Goal: Task Accomplishment & Management: Complete application form

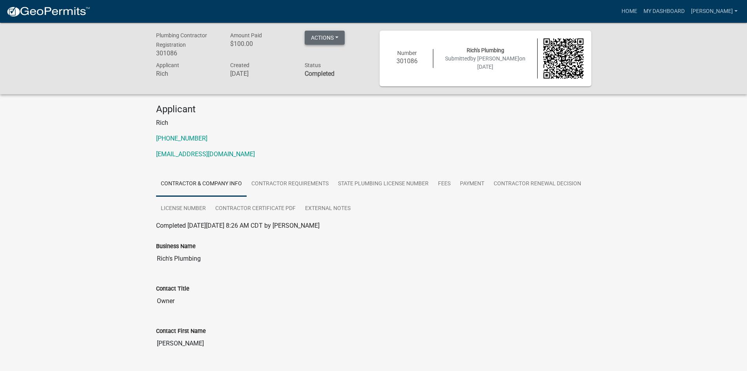
click at [318, 38] on button "Actions" at bounding box center [325, 38] width 40 height 14
click at [285, 122] on p "Rich" at bounding box center [373, 122] width 435 height 9
click at [280, 182] on link "Contractor Requirements" at bounding box center [290, 183] width 87 height 25
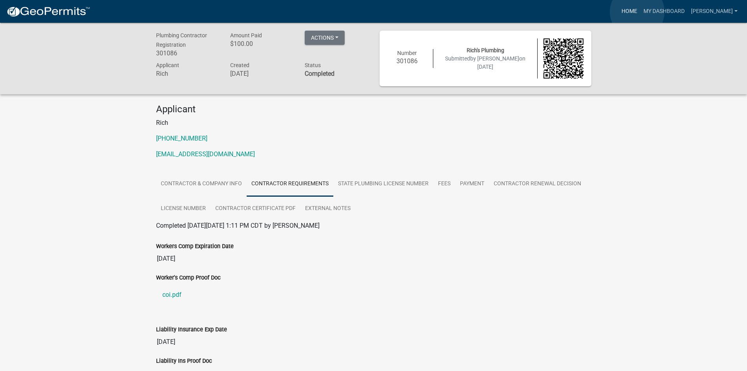
click at [637, 12] on link "Home" at bounding box center [629, 11] width 22 height 15
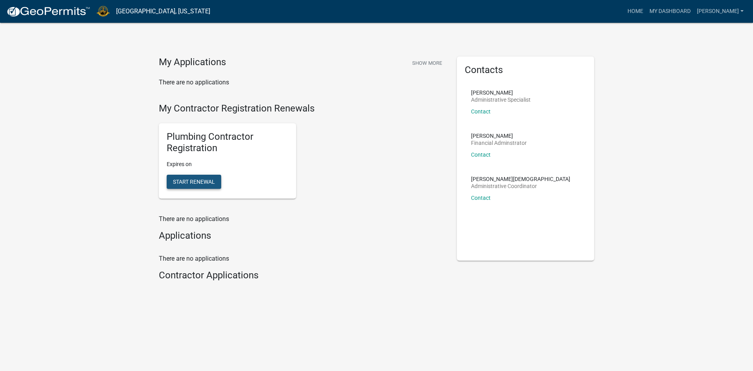
click at [189, 180] on span "Start Renewal" at bounding box center [194, 181] width 42 height 6
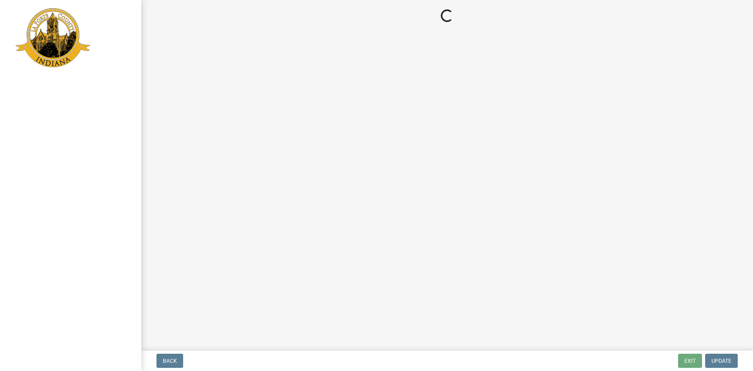
select select "MI"
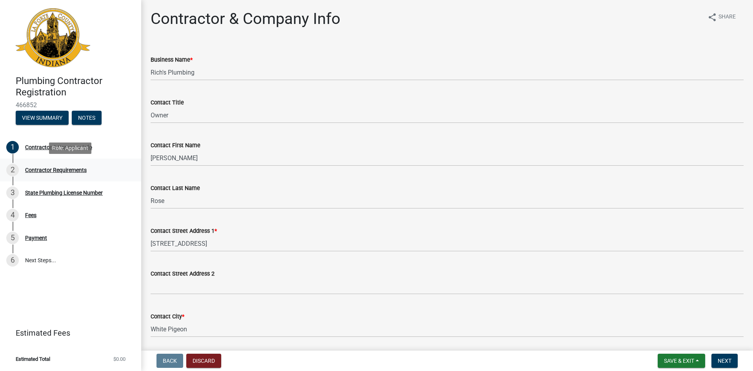
click at [57, 169] on div "Contractor Requirements" at bounding box center [56, 169] width 62 height 5
click at [48, 168] on div "Contractor Requirements" at bounding box center [56, 169] width 62 height 5
click at [723, 358] on span "Next" at bounding box center [724, 360] width 14 height 6
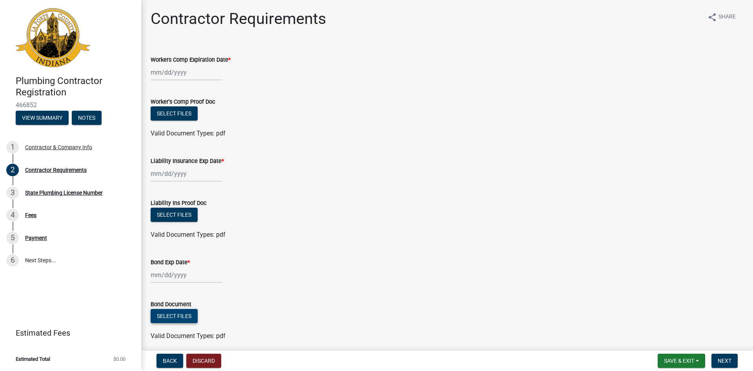
click at [167, 314] on button "Select files" at bounding box center [174, 316] width 47 height 14
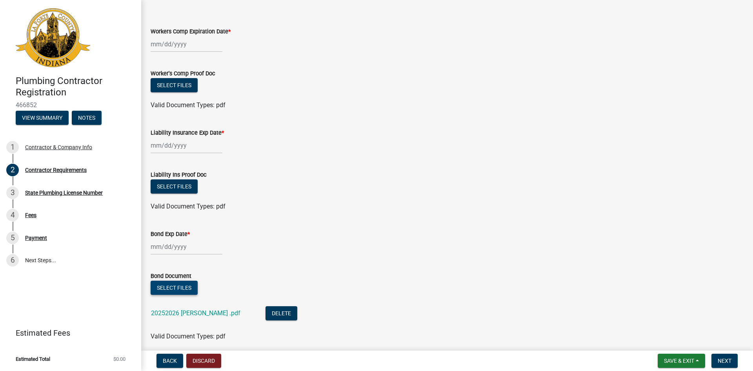
scroll to position [60, 0]
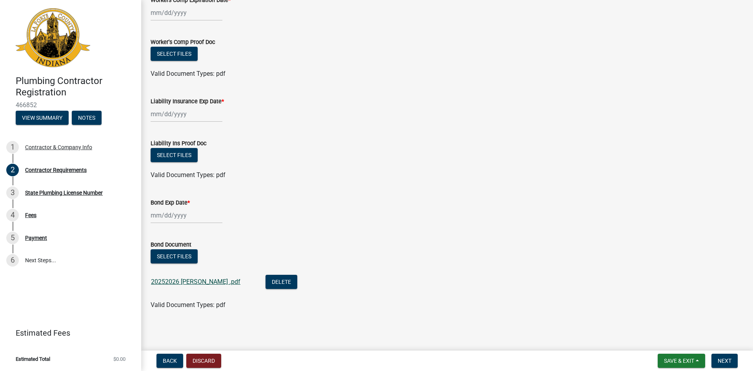
click at [177, 279] on link "20252026 [PERSON_NAME] .pdf" at bounding box center [195, 281] width 89 height 7
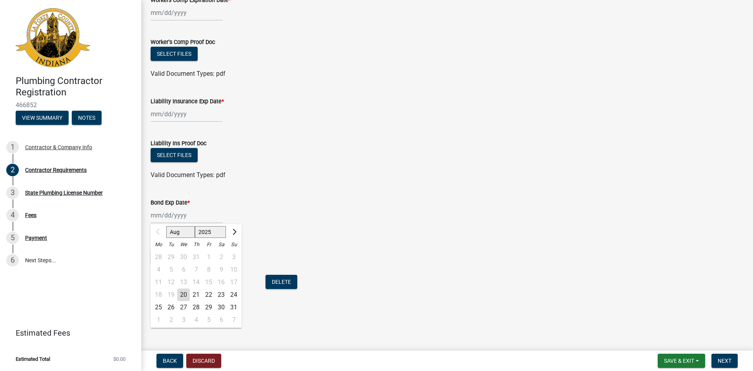
click at [192, 216] on div "Aug Sep Oct Nov [DATE] 2026 2027 2028 2029 2030 2031 2032 2033 2034 2035 2036 2…" at bounding box center [187, 215] width 72 height 16
click at [234, 229] on span "Next month" at bounding box center [234, 232] width 6 height 6
select select "9"
click at [197, 278] on div "18" at bounding box center [196, 282] width 13 height 13
type input "[DATE]"
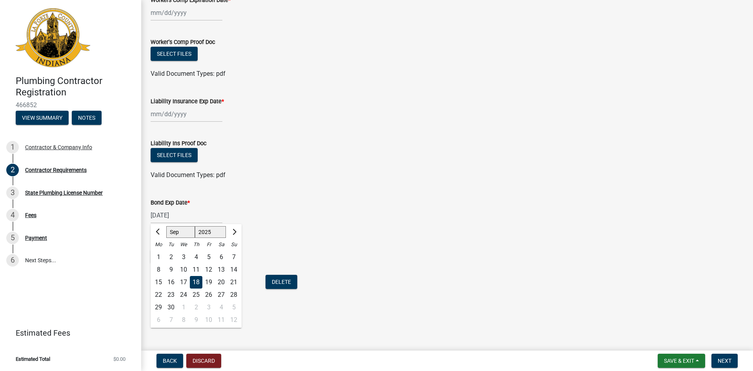
click at [192, 214] on div "[DATE] Aug Sep Oct Nov [DATE] 2026 2027 2028 2029 2030 2031 2032 2033 2034 2035…" at bounding box center [187, 215] width 72 height 16
click at [234, 233] on span "Next month" at bounding box center [234, 232] width 6 height 6
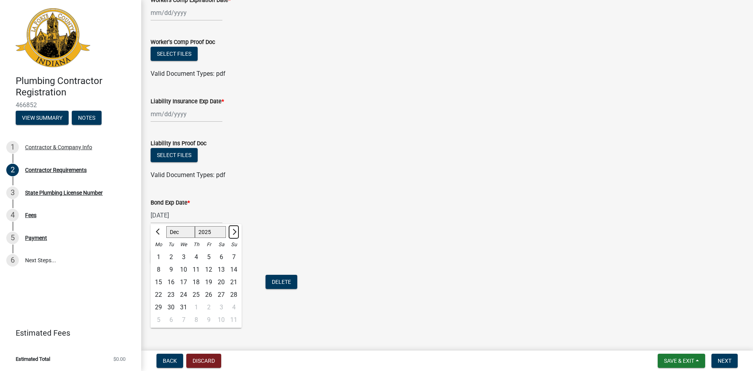
select select "1"
select select "2026"
click at [234, 233] on span "Next month" at bounding box center [234, 232] width 6 height 6
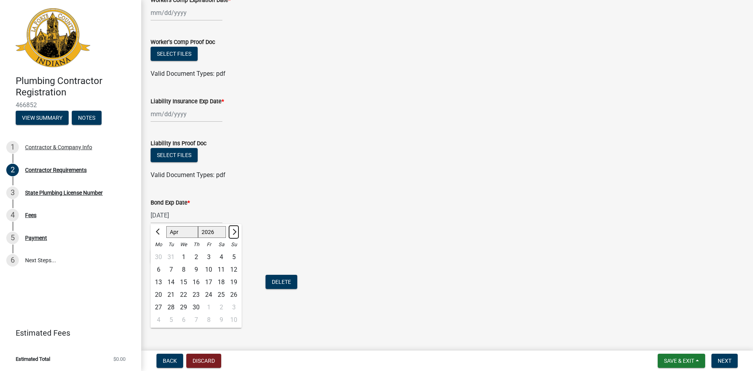
click at [234, 233] on span "Next month" at bounding box center [234, 232] width 6 height 6
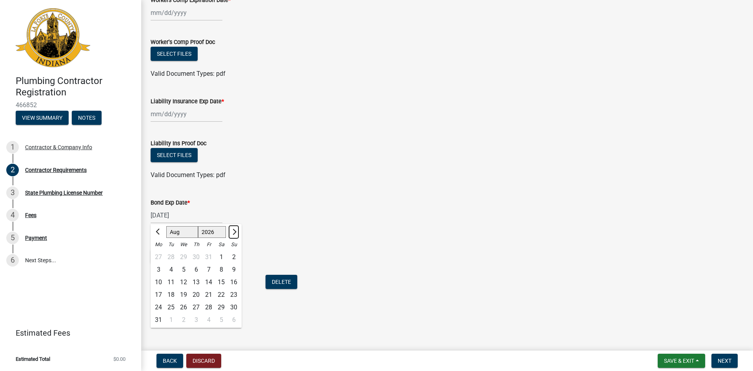
select select "9"
click at [207, 280] on div "18" at bounding box center [208, 282] width 13 height 13
type input "[DATE]"
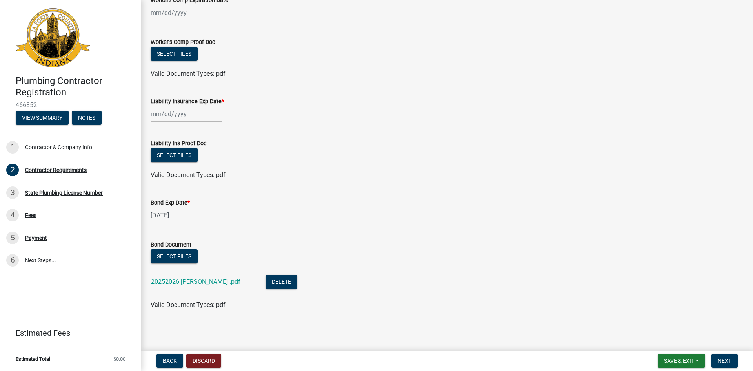
click at [257, 222] on div "[DATE]" at bounding box center [447, 215] width 593 height 16
click at [728, 358] on span "Next" at bounding box center [724, 360] width 14 height 6
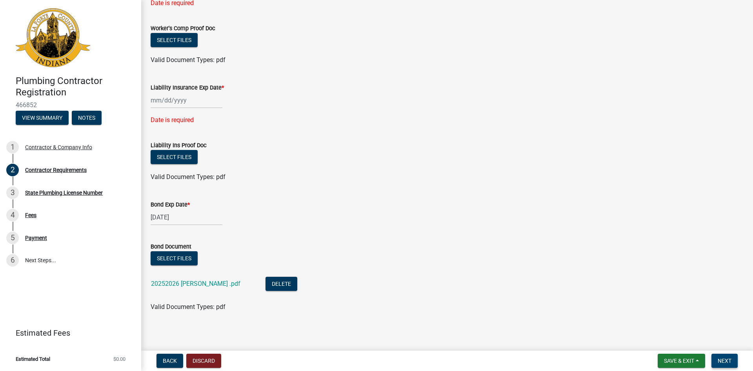
scroll to position [91, 0]
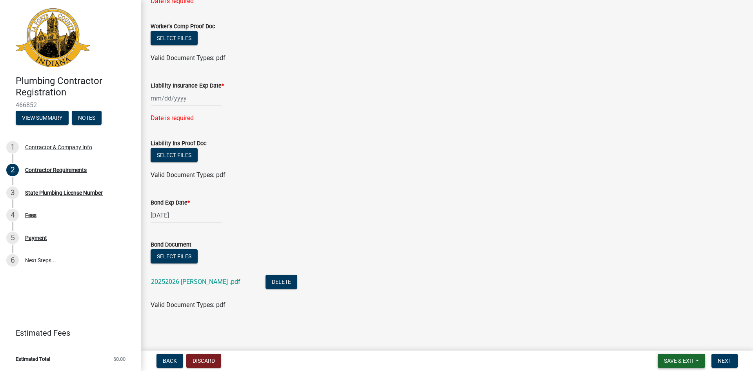
click at [681, 360] on span "Save & Exit" at bounding box center [679, 360] width 30 height 6
click at [656, 319] on button "Save" at bounding box center [673, 321] width 63 height 19
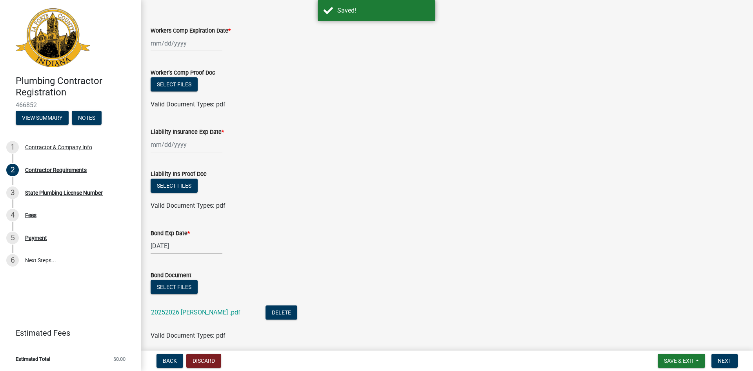
scroll to position [60, 0]
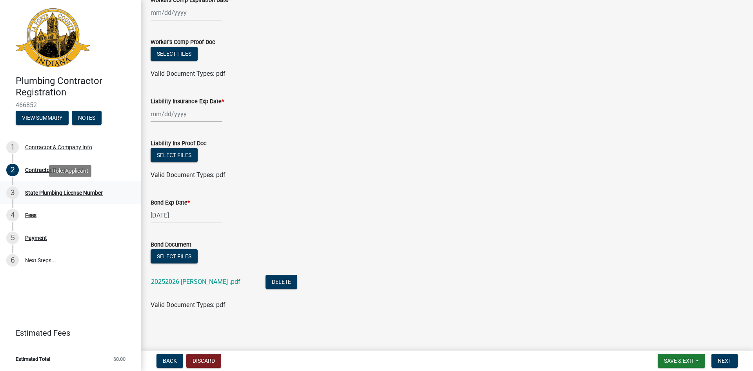
click at [53, 190] on div "State Plumbing License Number" at bounding box center [64, 192] width 78 height 5
click at [725, 358] on span "Next" at bounding box center [724, 360] width 14 height 6
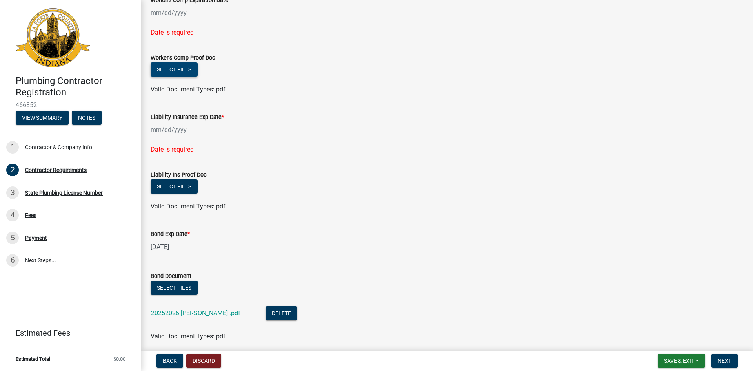
click at [168, 68] on button "Select files" at bounding box center [174, 69] width 47 height 14
click at [170, 70] on button "Select files" at bounding box center [174, 69] width 47 height 14
click at [171, 68] on button "Select files" at bounding box center [174, 69] width 47 height 14
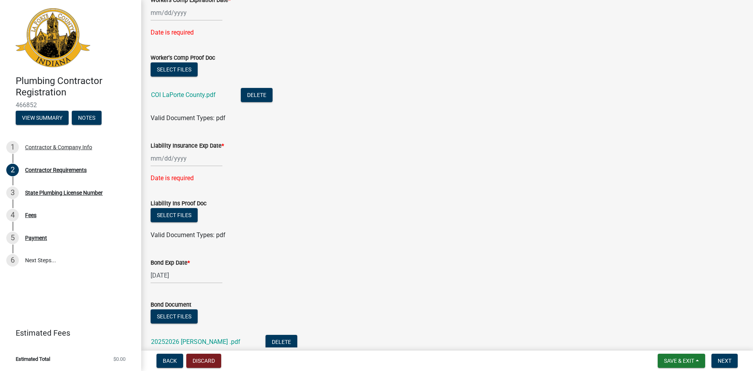
click at [192, 159] on div at bounding box center [187, 158] width 72 height 16
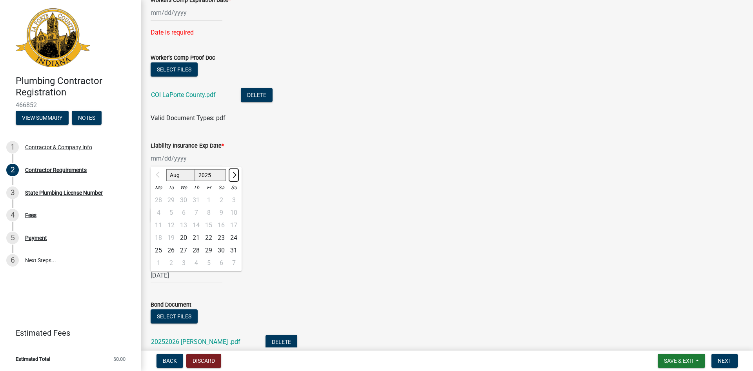
click at [233, 173] on span "Next month" at bounding box center [234, 175] width 6 height 6
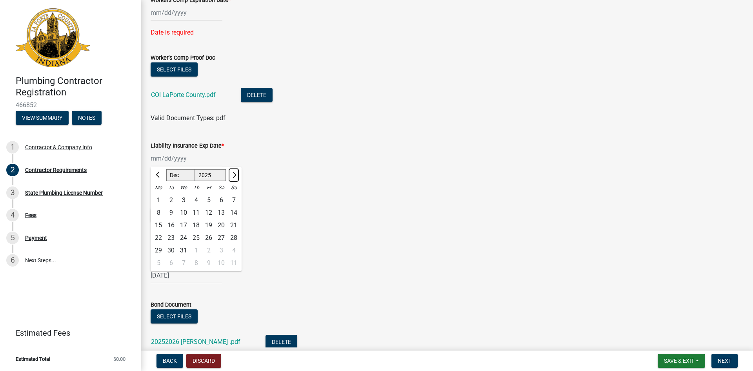
select select "1"
select select "2026"
click at [233, 173] on span "Next month" at bounding box center [234, 175] width 6 height 6
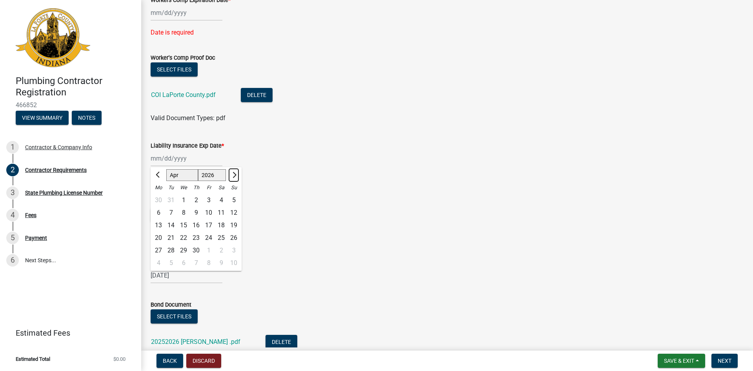
click at [233, 173] on span "Next month" at bounding box center [234, 175] width 6 height 6
select select "7"
click at [186, 198] on div "1" at bounding box center [183, 200] width 13 height 13
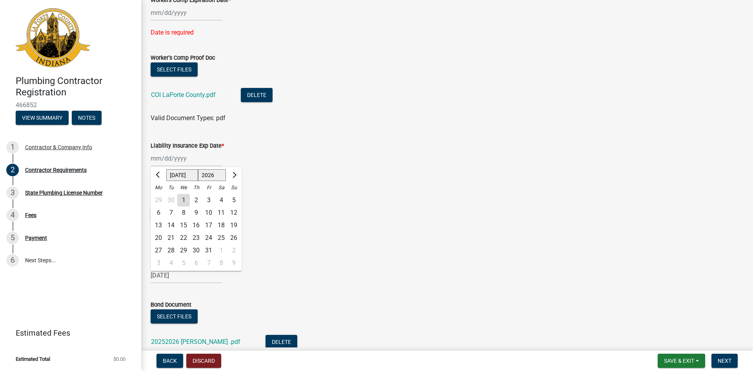
type input "[DATE]"
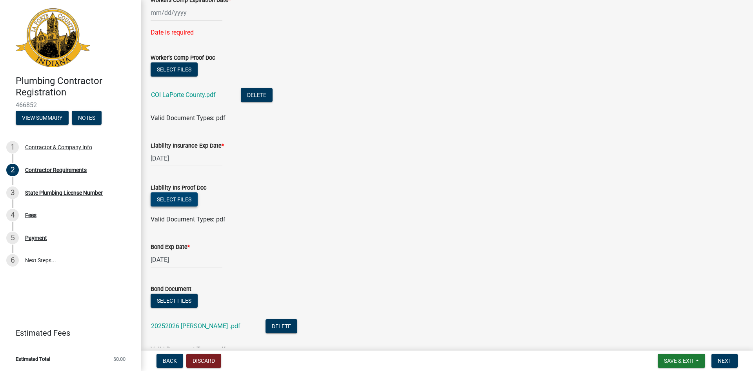
click at [174, 198] on button "Select files" at bounding box center [174, 199] width 47 height 14
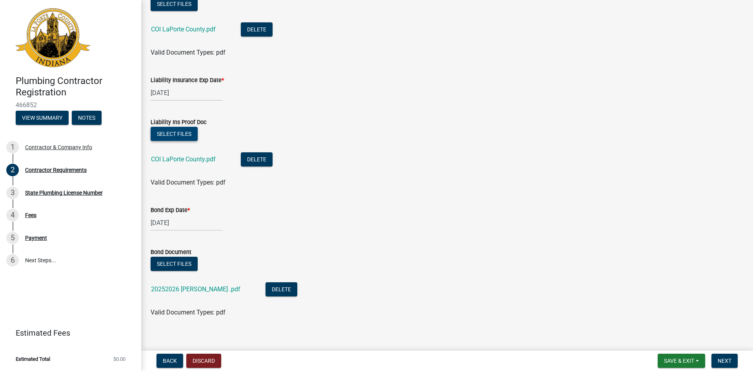
scroll to position [133, 0]
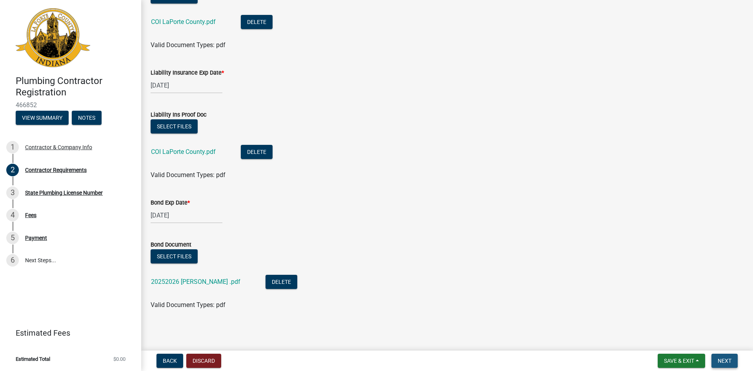
click at [725, 358] on span "Next" at bounding box center [724, 360] width 14 height 6
click at [724, 359] on span "Next" at bounding box center [724, 360] width 14 height 6
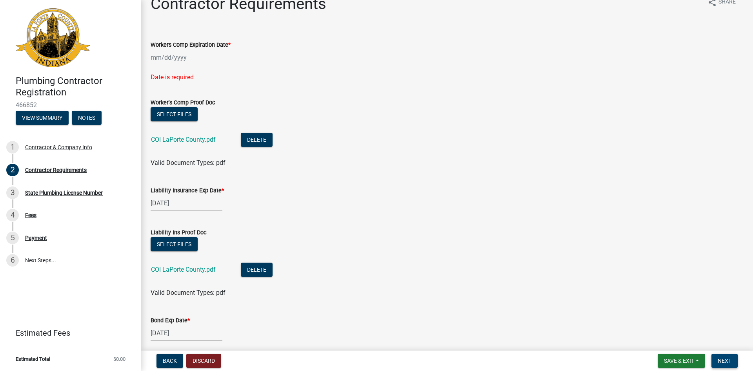
scroll to position [0, 0]
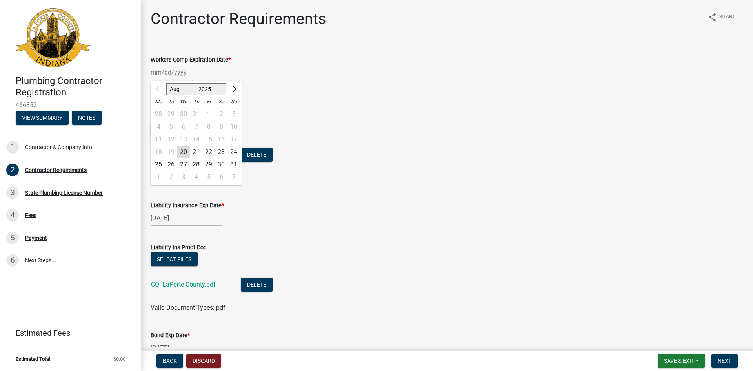
click at [189, 73] on div "Aug Sep Oct Nov [DATE] 2026 2027 2028 2029 2030 2031 2032 2033 2034 2035 2036 2…" at bounding box center [187, 72] width 72 height 16
click at [284, 104] on form "Worker's Comp Proof Doc Select files COI LaPorte County.pdf Delete Valid Docume…" at bounding box center [447, 142] width 593 height 79
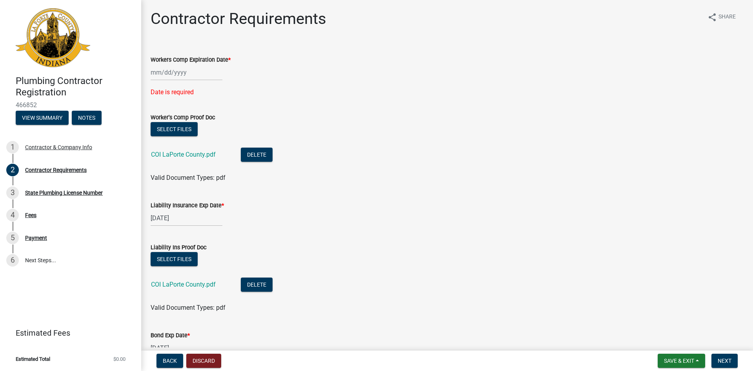
click at [188, 74] on div at bounding box center [187, 72] width 72 height 16
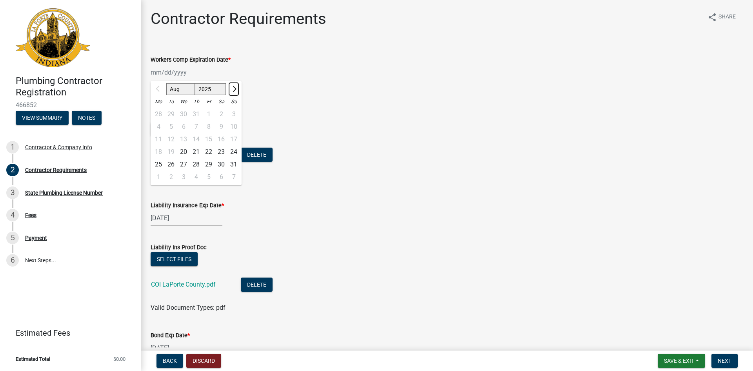
click at [234, 87] on span "Next month" at bounding box center [234, 89] width 6 height 6
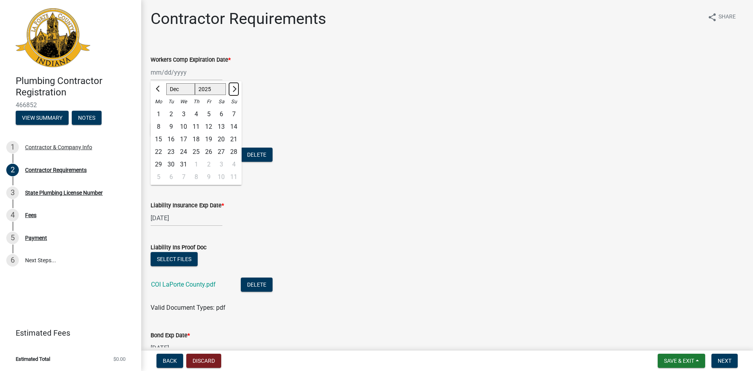
select select "1"
select select "2026"
click at [234, 87] on span "Next month" at bounding box center [234, 89] width 6 height 6
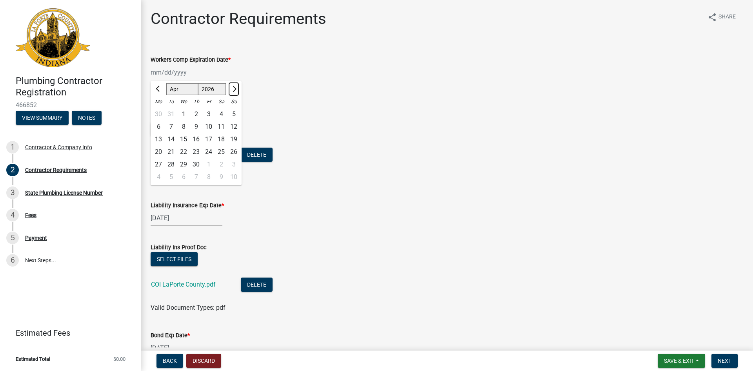
click at [234, 87] on span "Next month" at bounding box center [234, 89] width 6 height 6
select select "7"
click at [183, 112] on div "1" at bounding box center [183, 114] width 13 height 13
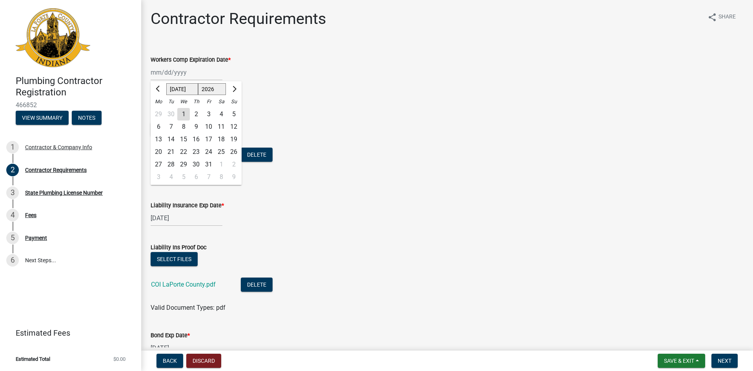
type input "[DATE]"
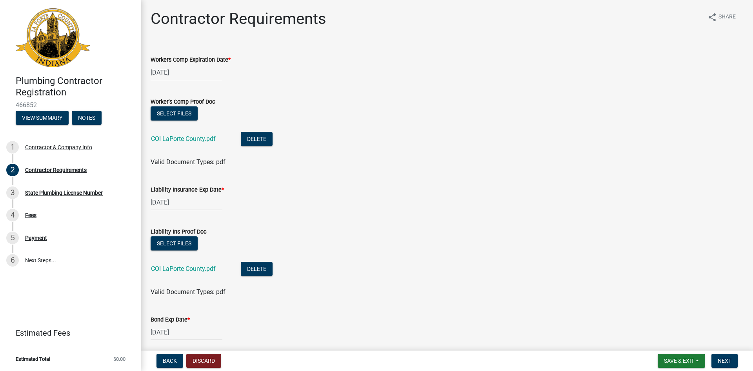
click at [343, 127] on li "COI LaPorte County.pdf Delete" at bounding box center [447, 139] width 593 height 29
click at [723, 360] on span "Next" at bounding box center [724, 360] width 14 height 6
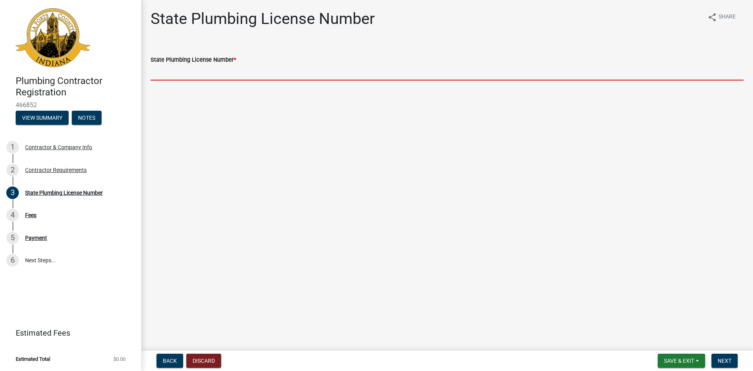
click at [214, 71] on input "State Plumbing License Number *" at bounding box center [447, 72] width 593 height 16
type input "PC11100037"
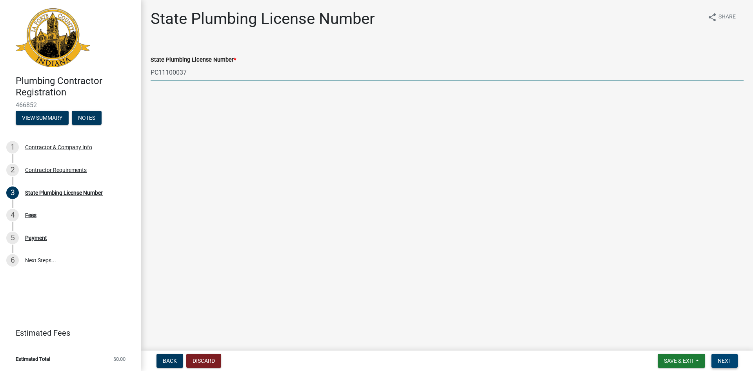
click at [724, 360] on span "Next" at bounding box center [724, 360] width 14 height 6
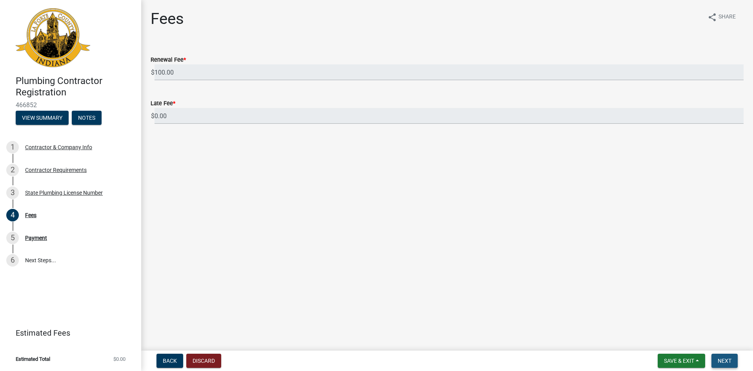
click at [723, 360] on span "Next" at bounding box center [724, 360] width 14 height 6
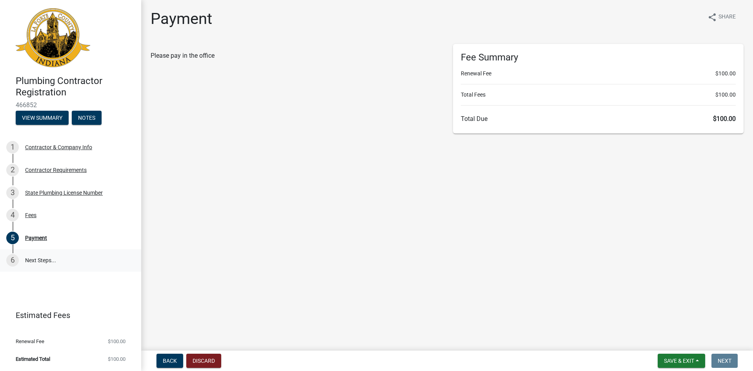
click at [45, 259] on link "6 Next Steps..." at bounding box center [70, 260] width 141 height 23
click at [220, 222] on main "Payment share Share Please pay in the office Fee Summary Renewal Fee $100.00 To…" at bounding box center [447, 173] width 612 height 347
click at [721, 16] on span "Share" at bounding box center [726, 17] width 17 height 9
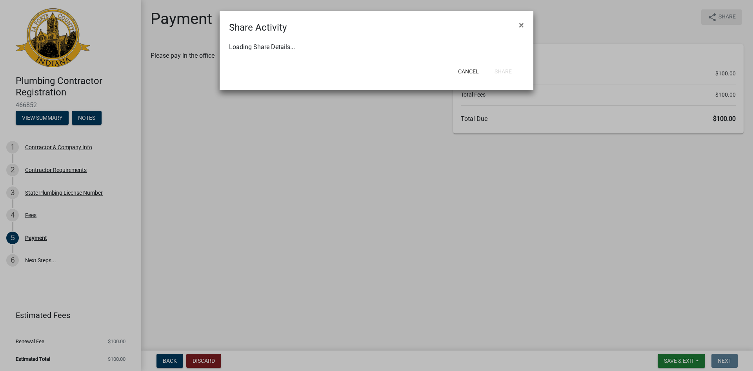
select select "1"
select select "0"
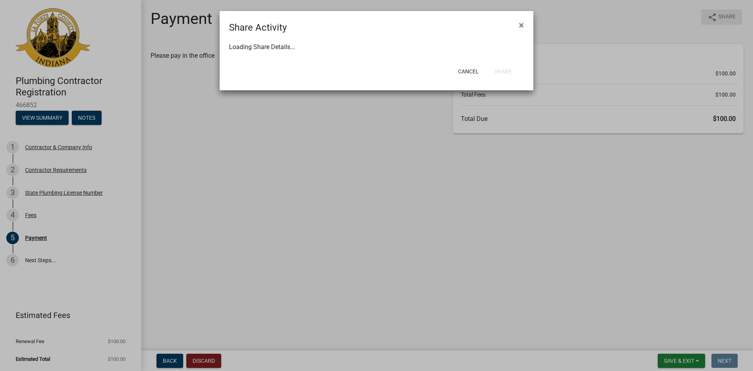
select select "0"
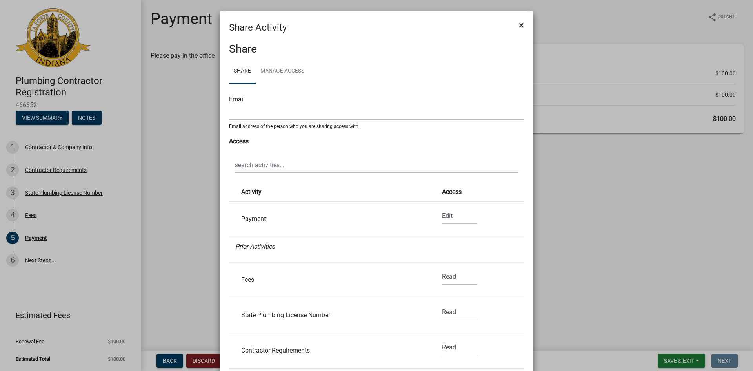
click at [519, 27] on span "×" at bounding box center [521, 25] width 5 height 11
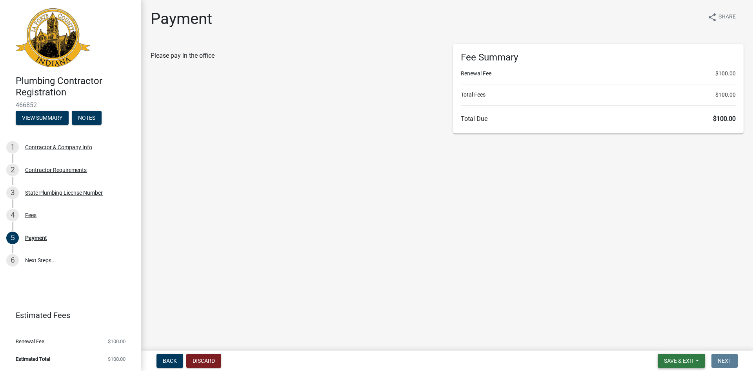
click at [679, 361] on span "Save & Exit" at bounding box center [679, 360] width 30 height 6
click at [667, 340] on button "Save & Exit" at bounding box center [673, 340] width 63 height 19
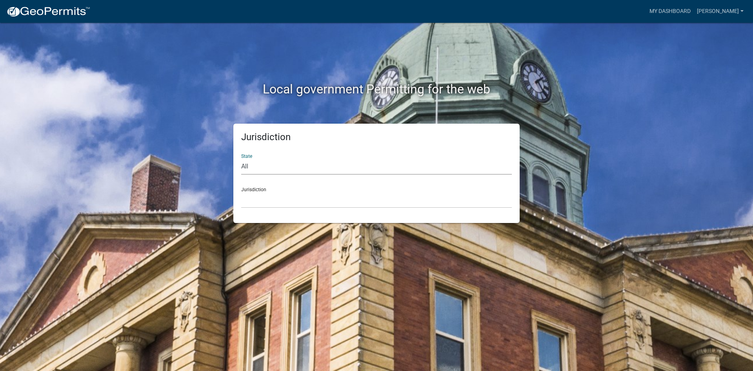
click at [278, 167] on select "All [US_STATE] [US_STATE] [US_STATE] [US_STATE] [US_STATE] [US_STATE] [US_STATE…" at bounding box center [376, 166] width 271 height 16
select select "[US_STATE]"
click at [241, 158] on select "All [US_STATE] [US_STATE] [US_STATE] [US_STATE] [US_STATE] [US_STATE] [US_STATE…" at bounding box center [376, 166] width 271 height 16
click at [269, 194] on select "City of [GEOGRAPHIC_DATA], [US_STATE] City of [GEOGRAPHIC_DATA], [US_STATE] Cit…" at bounding box center [376, 200] width 271 height 16
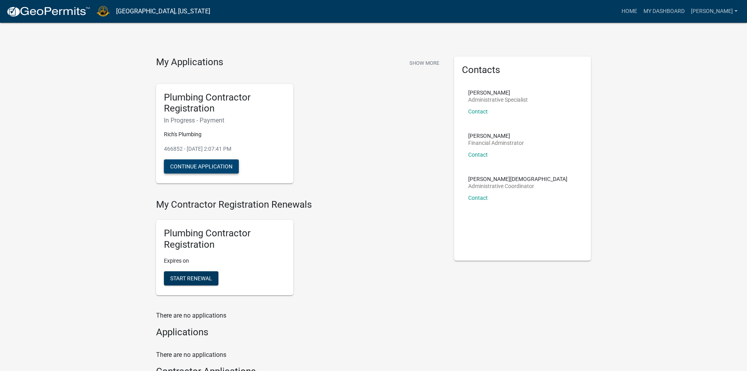
click at [197, 165] on button "Continue Application" at bounding box center [201, 166] width 75 height 14
